Goal: Navigation & Orientation: Find specific page/section

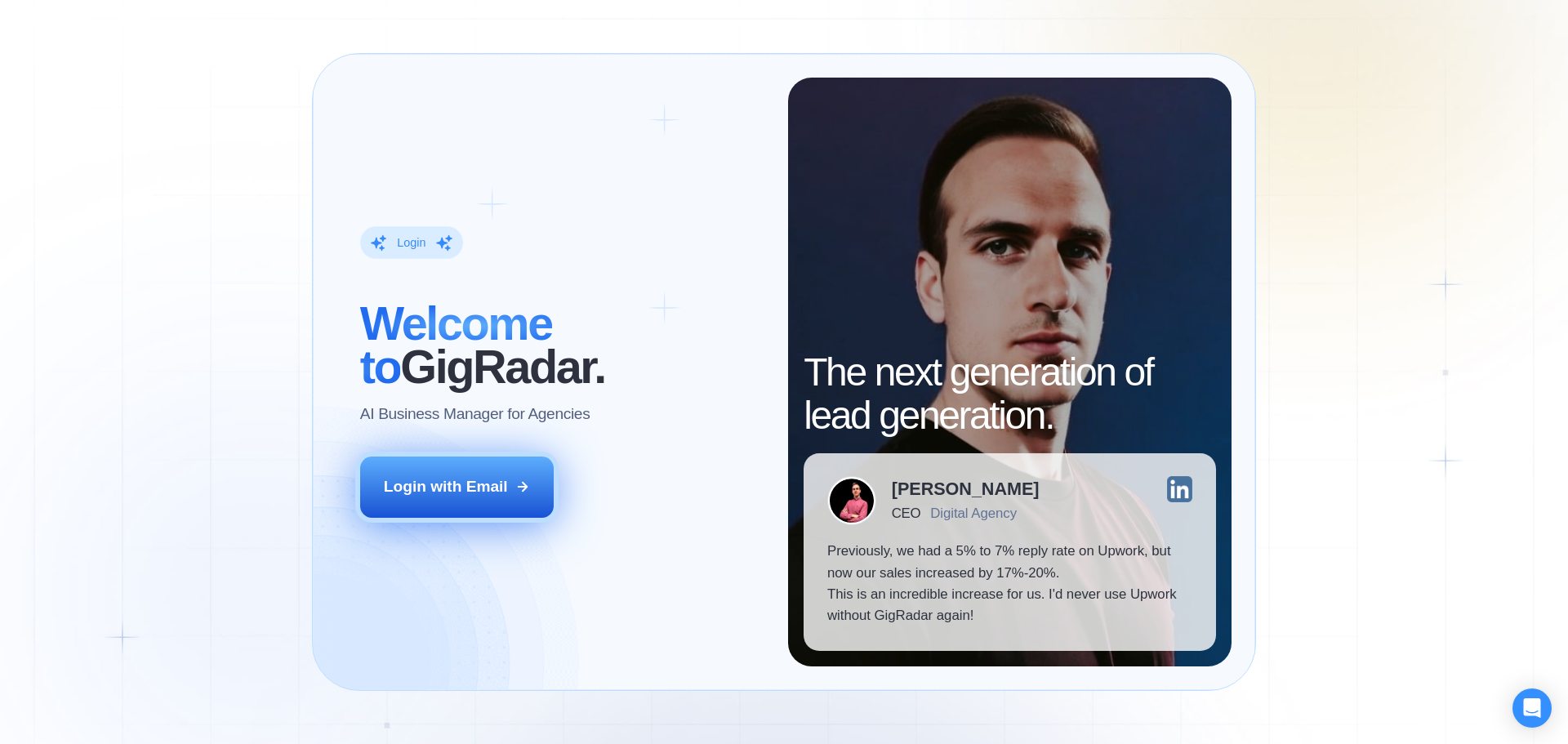
click at [487, 495] on div "Login with Email" at bounding box center [446, 487] width 125 height 21
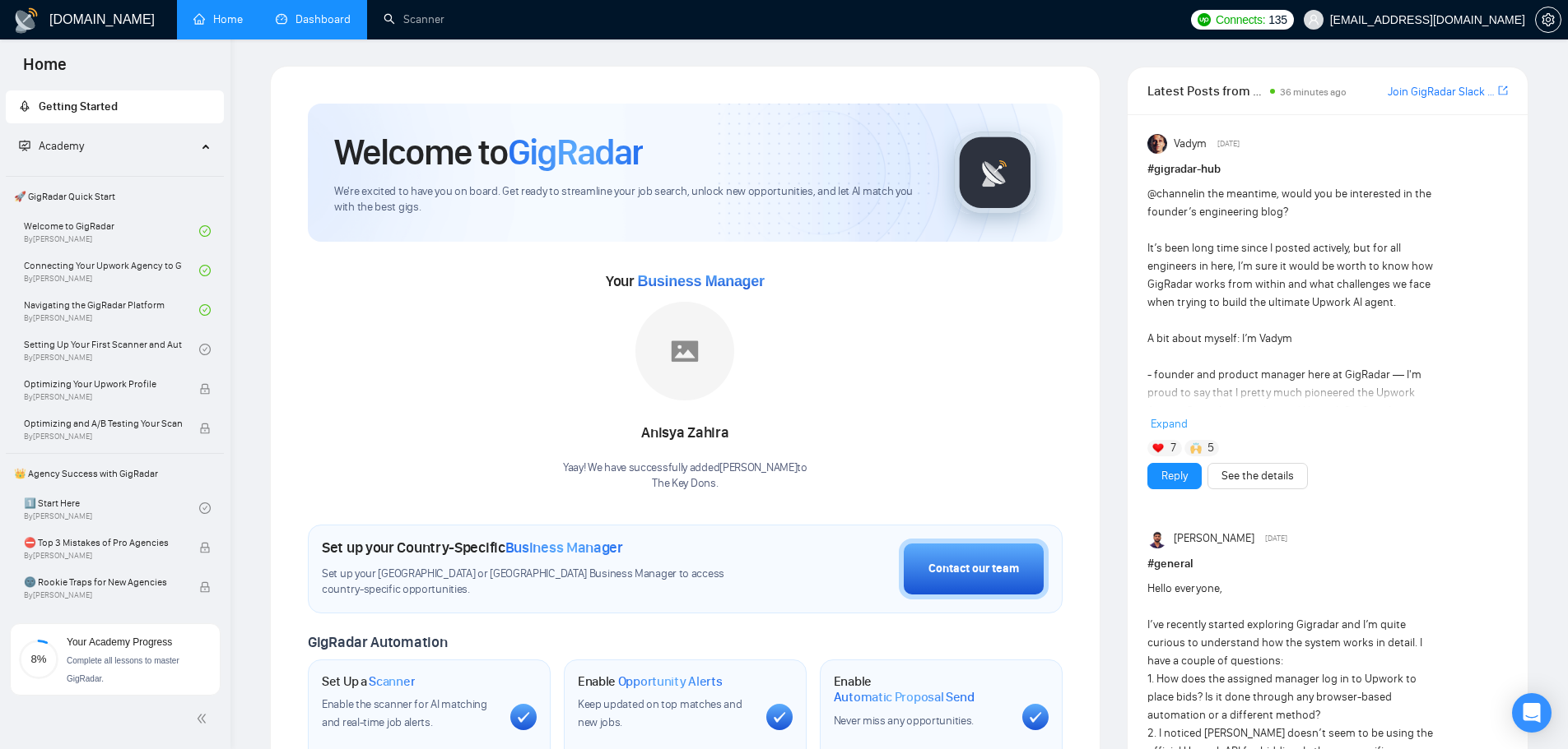
click at [314, 21] on link "Dashboard" at bounding box center [313, 19] width 75 height 14
